Goal: Task Accomplishment & Management: Manage account settings

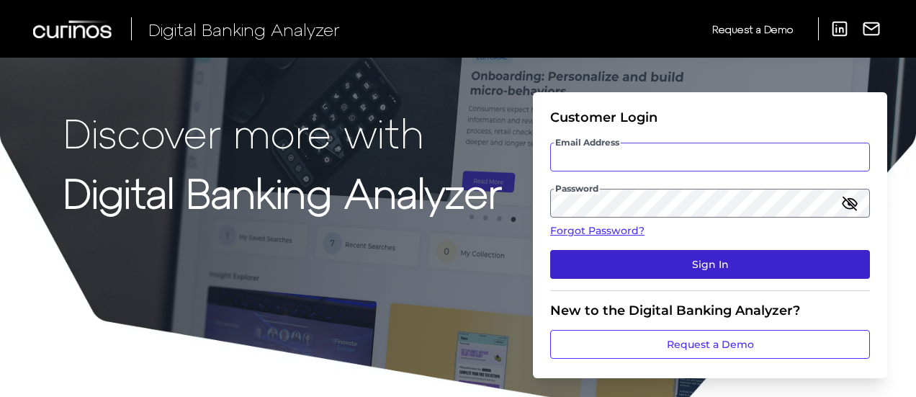
type input "[PERSON_NAME][EMAIL_ADDRESS][PERSON_NAME][DOMAIN_NAME]"
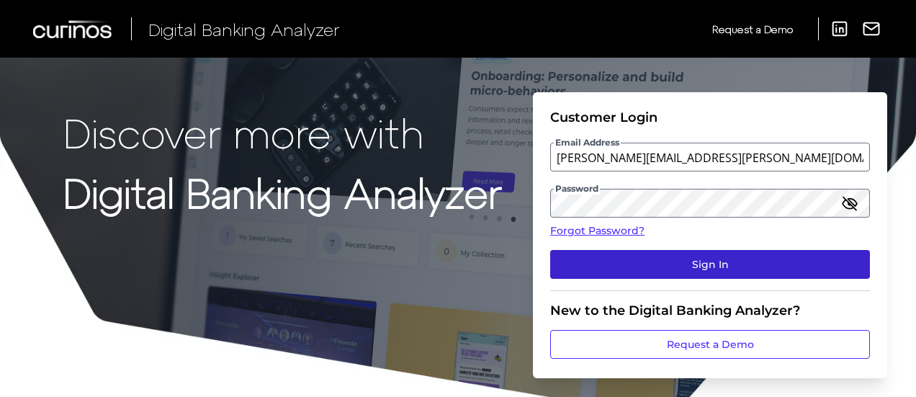
click at [668, 258] on button "Sign In" at bounding box center [710, 264] width 320 height 29
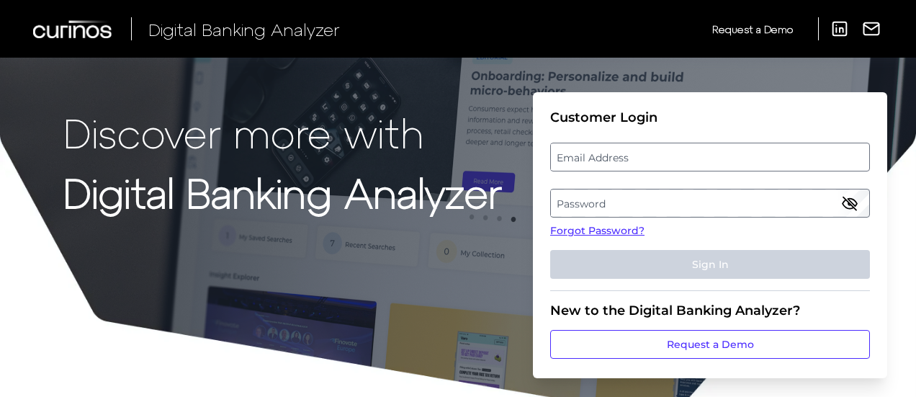
click at [626, 155] on label "Email Address" at bounding box center [709, 157] width 317 height 26
click at [626, 155] on input "email" at bounding box center [710, 157] width 320 height 29
click at [610, 158] on input "Email Address" at bounding box center [710, 157] width 320 height 29
type input "[PERSON_NAME][EMAIL_ADDRESS][PERSON_NAME][DOMAIN_NAME]"
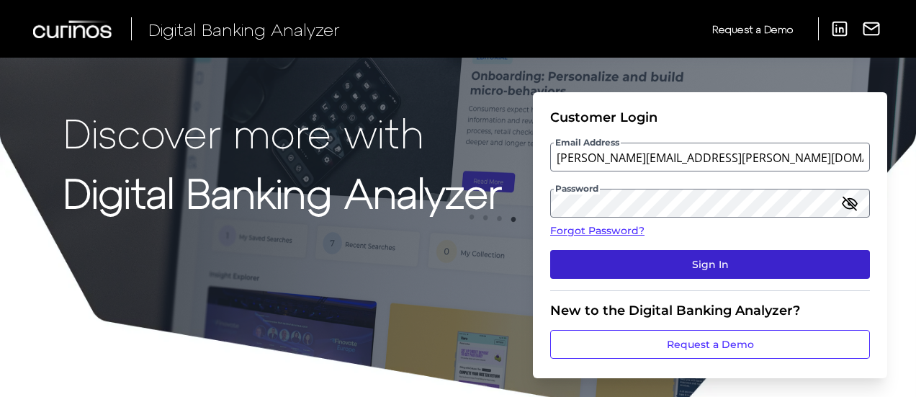
click at [675, 269] on button "Sign In" at bounding box center [710, 264] width 320 height 29
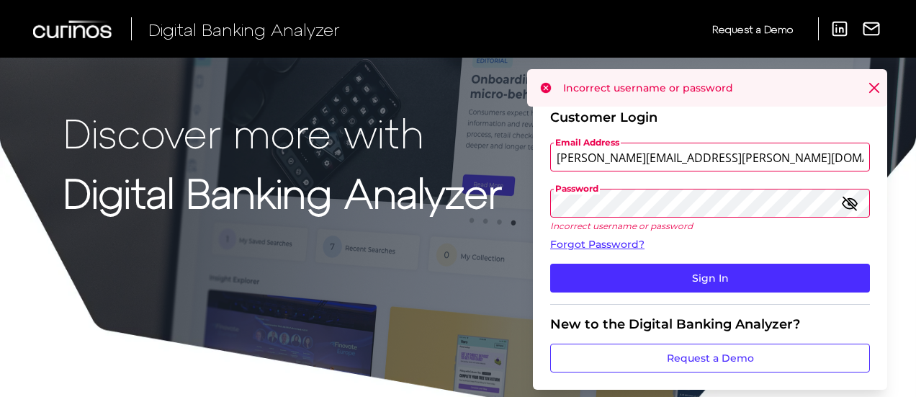
click at [849, 204] on icon "button" at bounding box center [849, 203] width 13 height 13
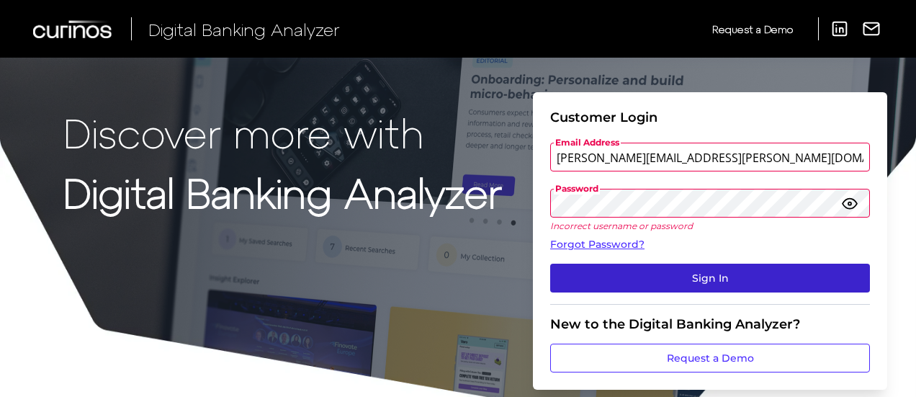
click at [593, 277] on button "Sign In" at bounding box center [710, 277] width 320 height 29
